Goal: Task Accomplishment & Management: Use online tool/utility

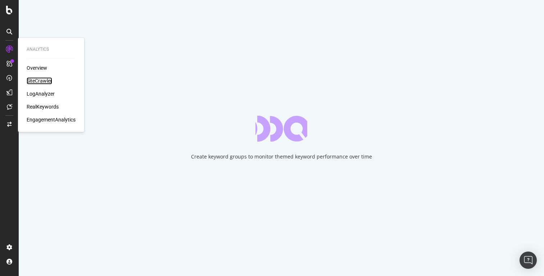
click at [33, 79] on div "SiteCrawler" at bounding box center [40, 80] width 26 height 7
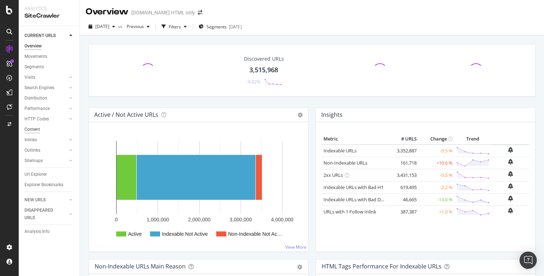
click at [37, 131] on div "Content" at bounding box center [31, 130] width 15 height 8
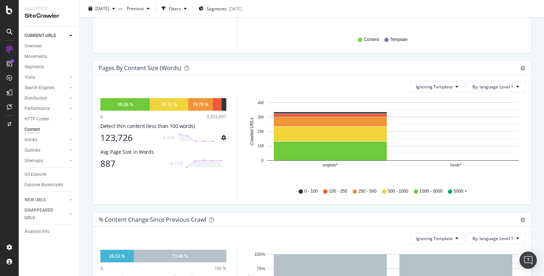
scroll to position [192, 0]
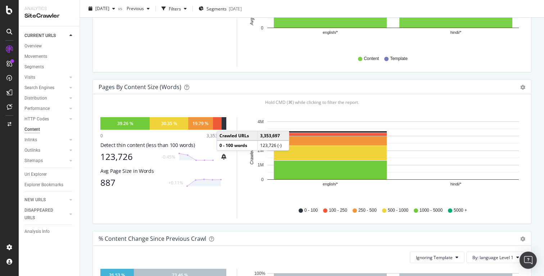
click at [224, 124] on div at bounding box center [224, 123] width 5 height 13
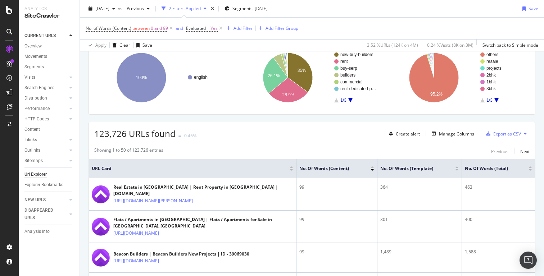
scroll to position [54, 0]
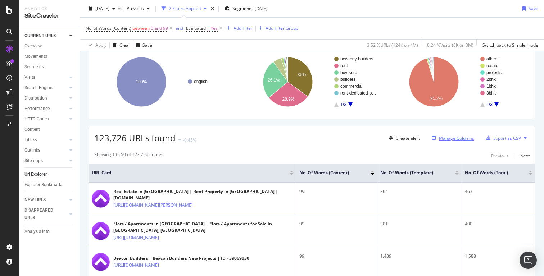
click at [457, 138] on div "Manage Columns" at bounding box center [456, 138] width 35 height 6
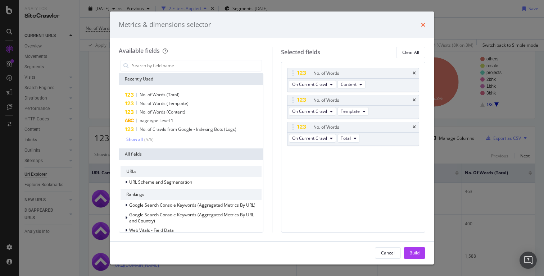
click at [421, 24] on icon "times" at bounding box center [423, 25] width 4 height 6
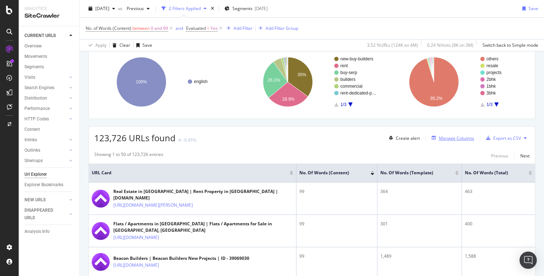
click at [464, 138] on div "Manage Columns" at bounding box center [456, 138] width 35 height 6
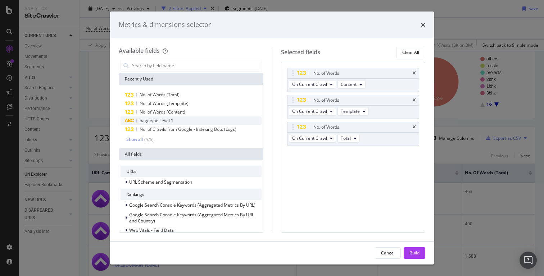
click at [172, 120] on span "pagetype Level 1" at bounding box center [157, 121] width 34 height 6
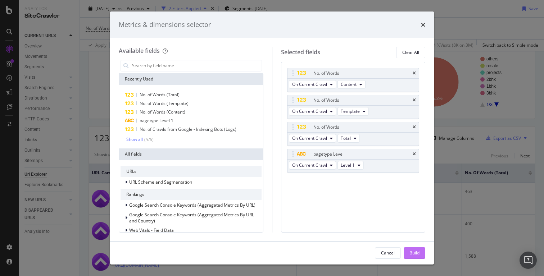
click at [414, 251] on div "Build" at bounding box center [414, 253] width 10 height 6
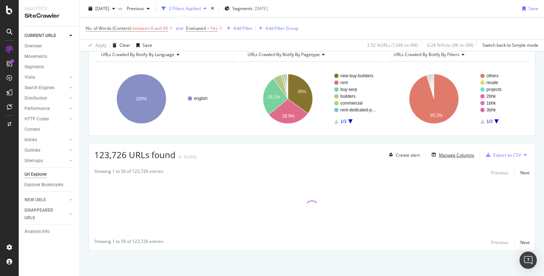
scroll to position [37, 0]
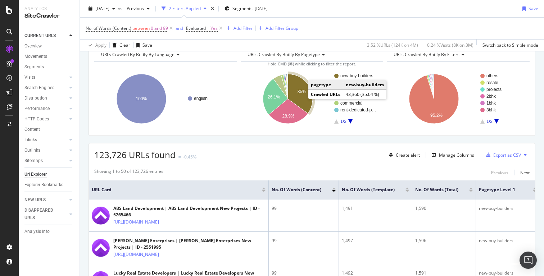
click at [302, 97] on icon "A chart." at bounding box center [300, 94] width 25 height 40
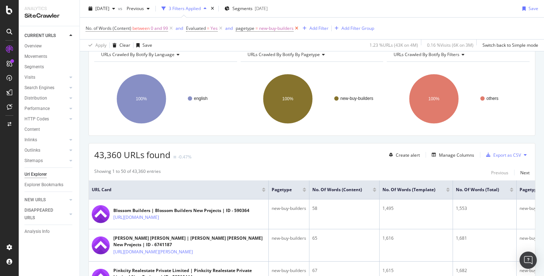
click at [298, 29] on icon at bounding box center [297, 28] width 6 height 7
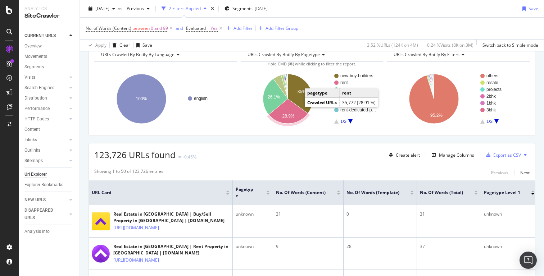
click at [290, 107] on icon "A chart." at bounding box center [288, 111] width 39 height 25
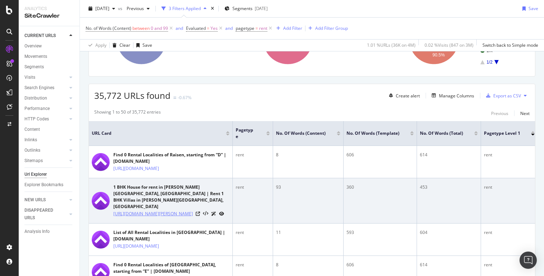
scroll to position [97, 0]
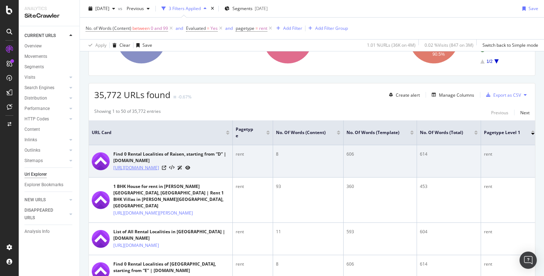
click at [154, 172] on link "[URL][DOMAIN_NAME]" at bounding box center [136, 167] width 46 height 7
click at [166, 170] on icon at bounding box center [164, 168] width 4 height 4
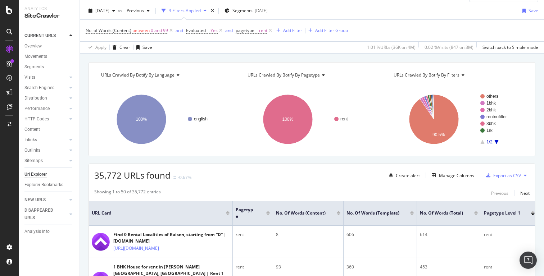
scroll to position [0, 0]
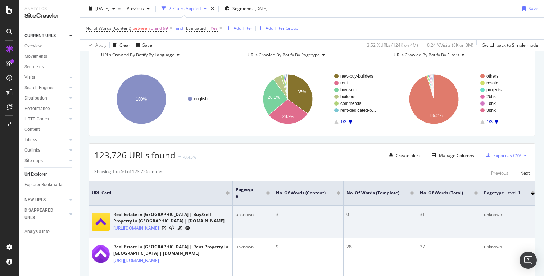
scroll to position [35, 0]
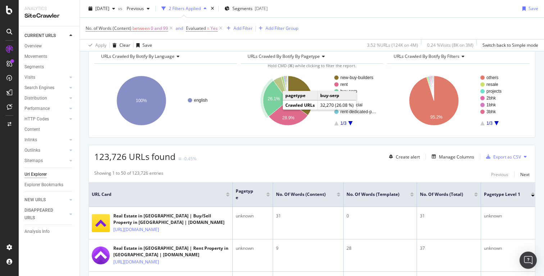
click at [274, 107] on icon "A chart." at bounding box center [275, 99] width 25 height 36
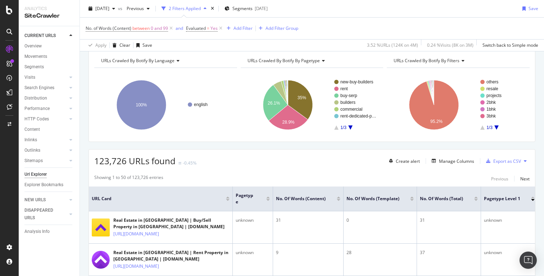
scroll to position [31, 0]
click at [501, 163] on div "Export as CSV" at bounding box center [507, 161] width 28 height 6
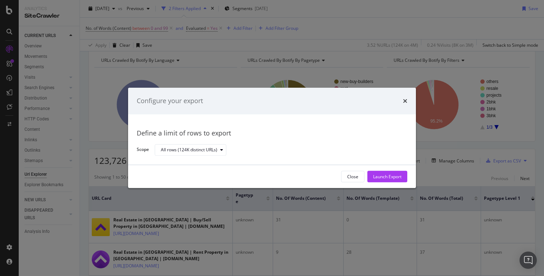
click at [227, 150] on div "All rows (124K distinct URLs)" at bounding box center [278, 150] width 247 height 13
click at [217, 149] on div "All rows (124K distinct URLs)" at bounding box center [189, 150] width 56 height 4
click at [207, 162] on div "All rows (124K distinct URLs)" at bounding box center [194, 162] width 61 height 6
click at [381, 178] on div "Launch Export" at bounding box center [387, 177] width 28 height 6
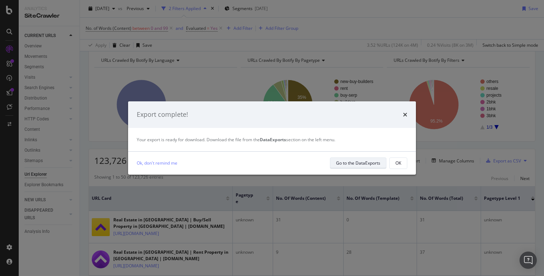
click at [360, 162] on div "Go to the DataExports" at bounding box center [358, 163] width 44 height 6
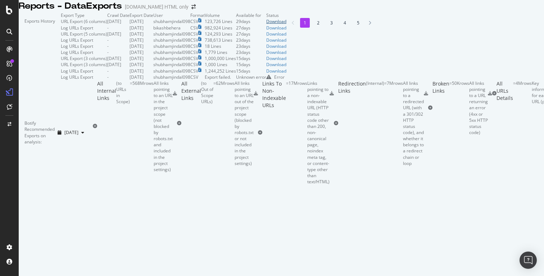
click at [286, 24] on div "Download" at bounding box center [276, 21] width 20 height 6
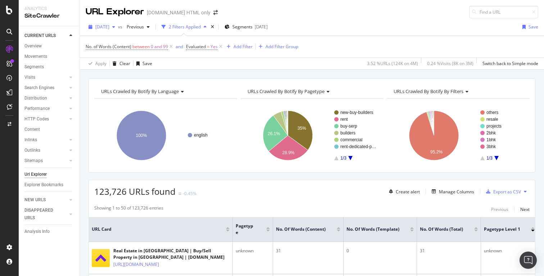
click at [115, 27] on icon "button" at bounding box center [113, 27] width 3 height 4
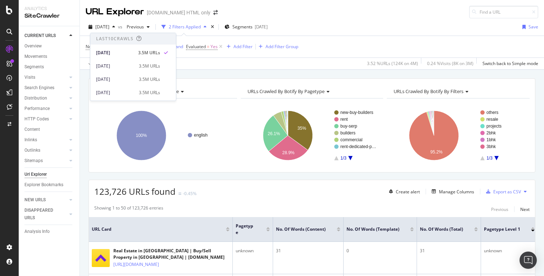
click at [339, 22] on div "[DATE] vs Previous 2 Filters Applied Segments [DATE] Save" at bounding box center [312, 28] width 464 height 14
